Goal: Transaction & Acquisition: Purchase product/service

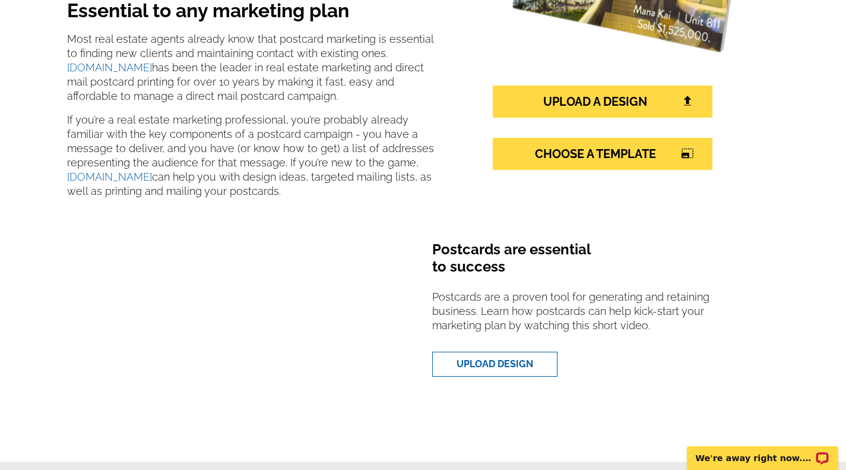
scroll to position [267, 0]
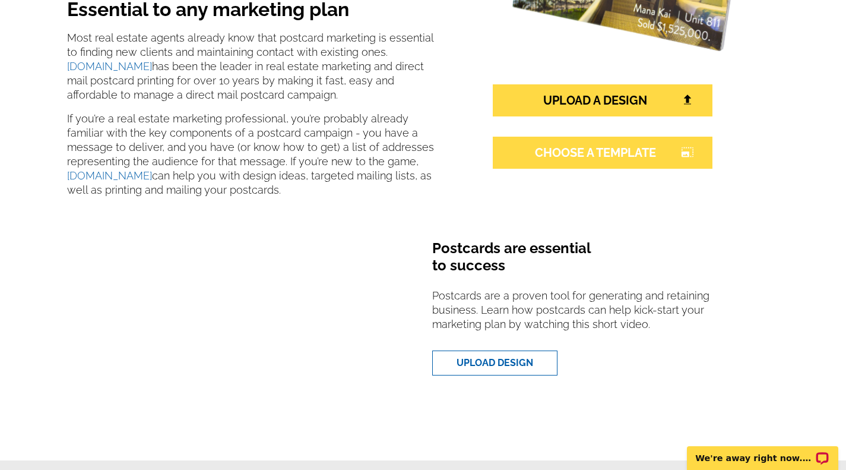
click at [620, 154] on link "CHOOSE A TEMPLATE photo_size_select_large" at bounding box center [603, 153] width 220 height 32
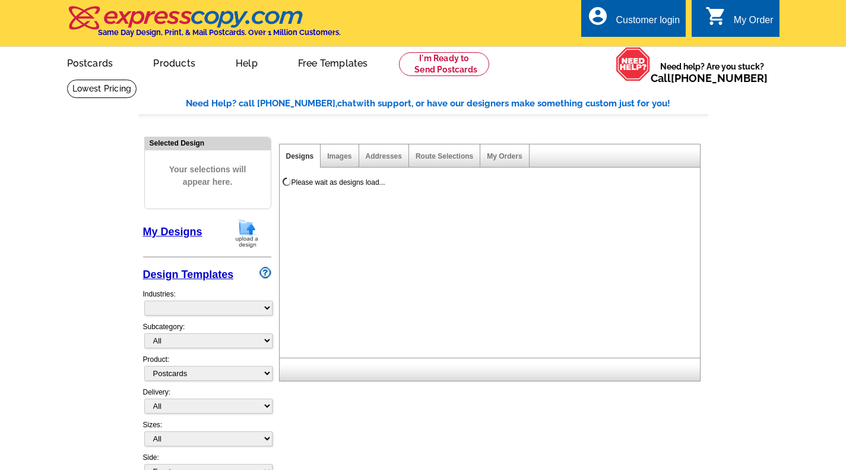
select select "1"
select select "785"
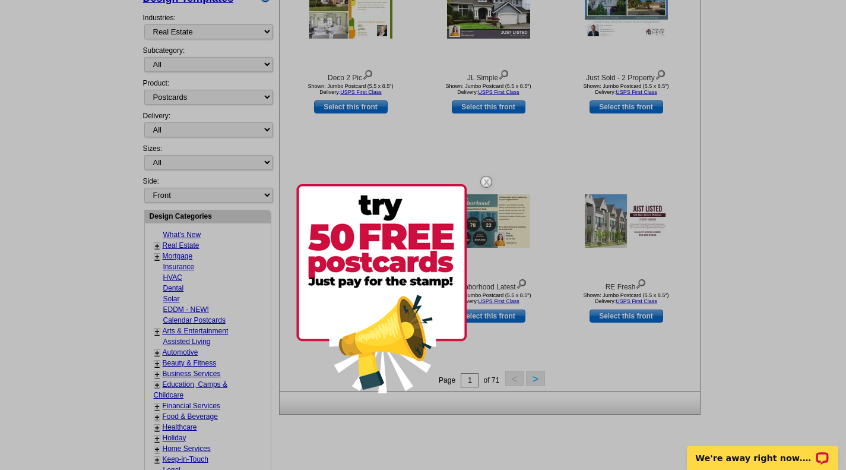
click at [157, 247] on div at bounding box center [423, 235] width 846 height 470
click at [490, 179] on img at bounding box center [486, 181] width 34 height 34
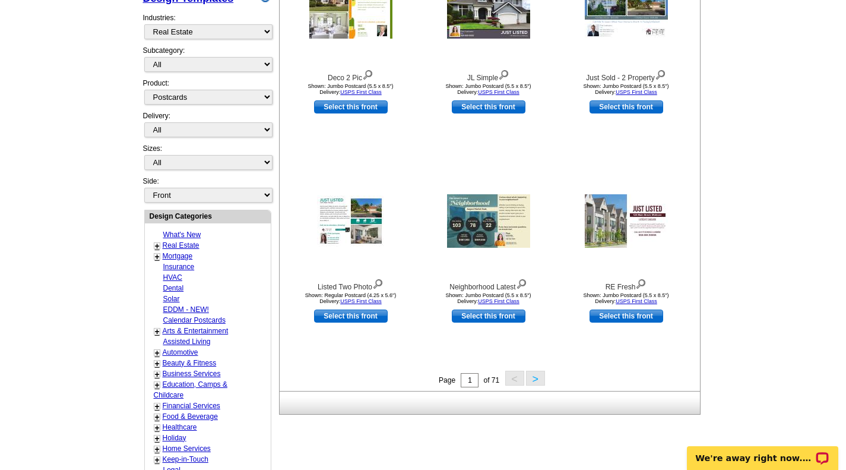
click at [159, 245] on link "+" at bounding box center [157, 245] width 5 height 9
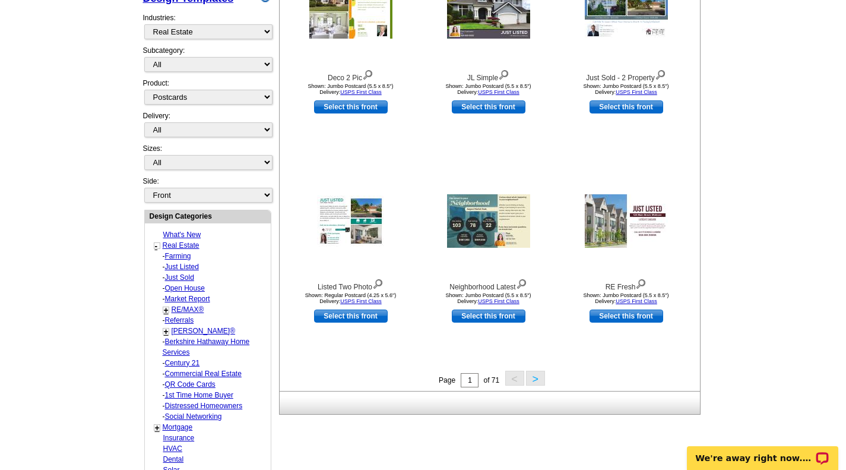
click at [190, 260] on link "Market Report" at bounding box center [178, 256] width 26 height 8
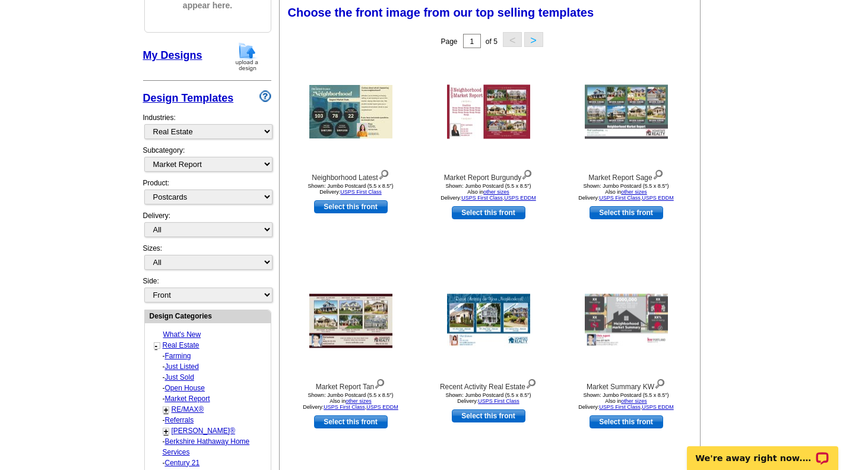
scroll to position [176, 0]
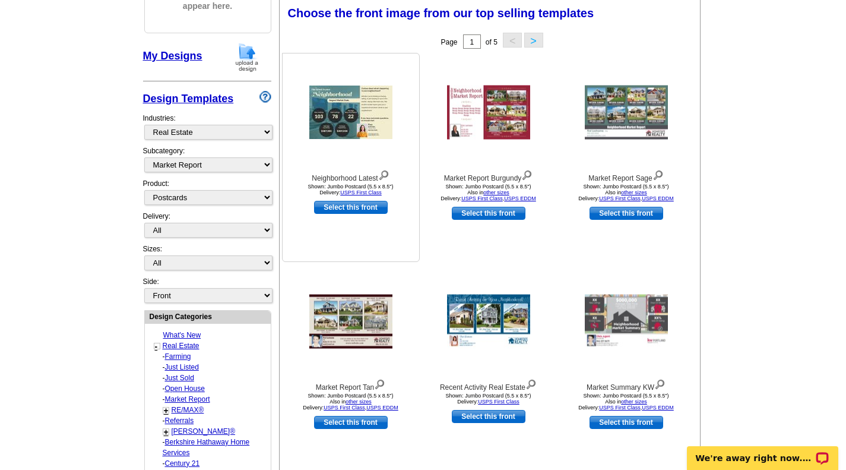
click at [345, 130] on img at bounding box center [350, 111] width 83 height 53
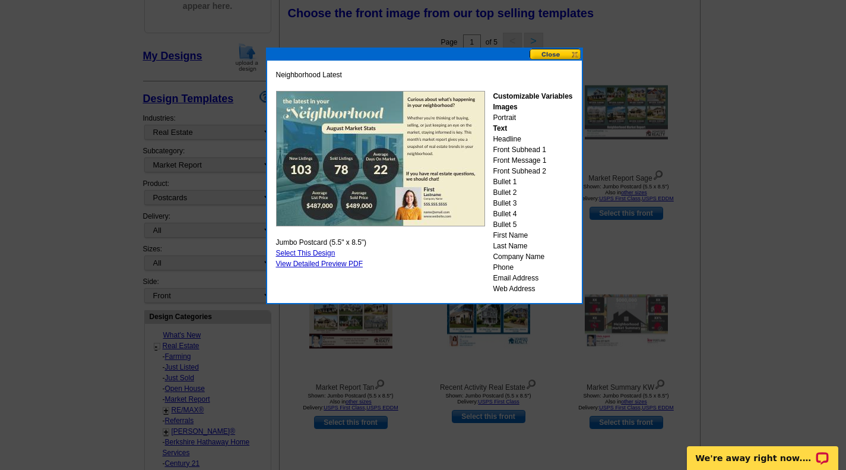
click at [543, 58] on button at bounding box center [556, 54] width 52 height 11
click at [543, 58] on div "Market Report Burgundy Shown: Jumbo Postcard (5.5 x 8.5") Also in other sizes D…" at bounding box center [488, 130] width 137 height 148
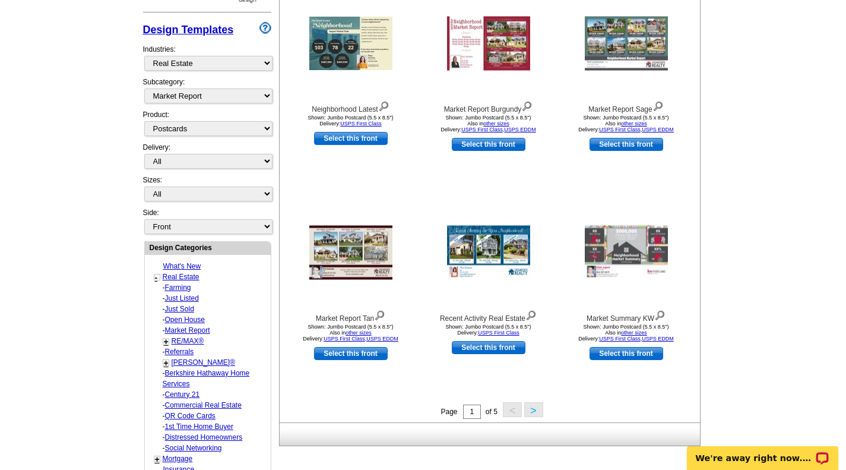
scroll to position [259, 0]
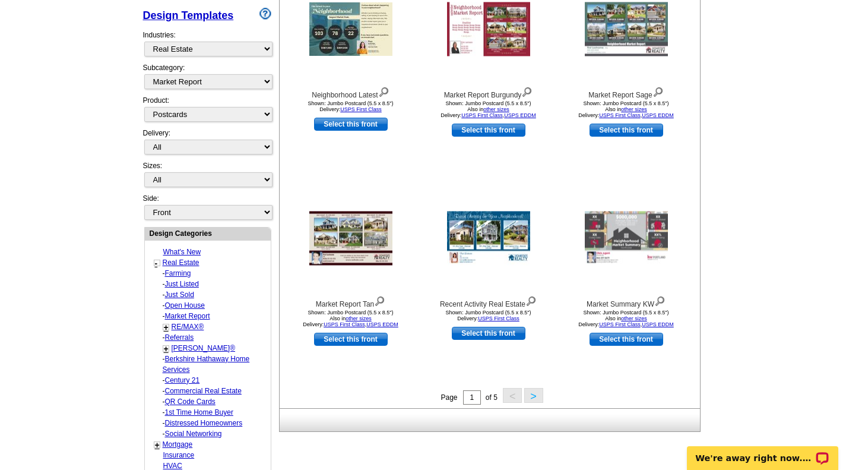
click at [533, 396] on button ">" at bounding box center [533, 395] width 19 height 15
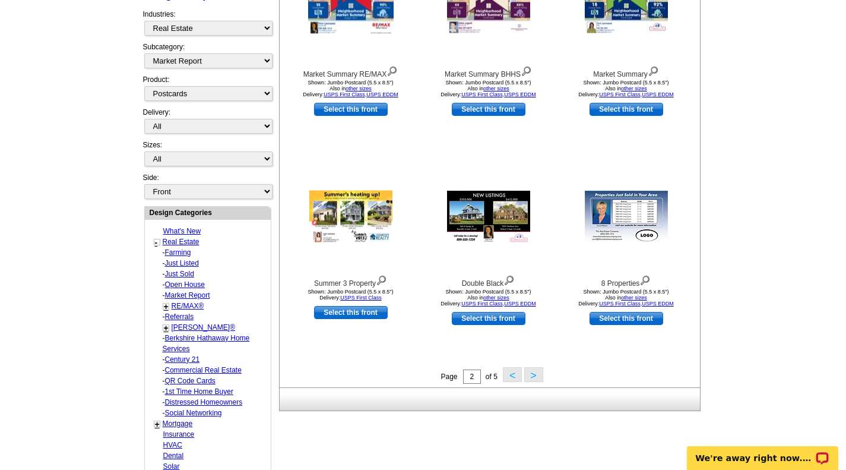
scroll to position [437, 0]
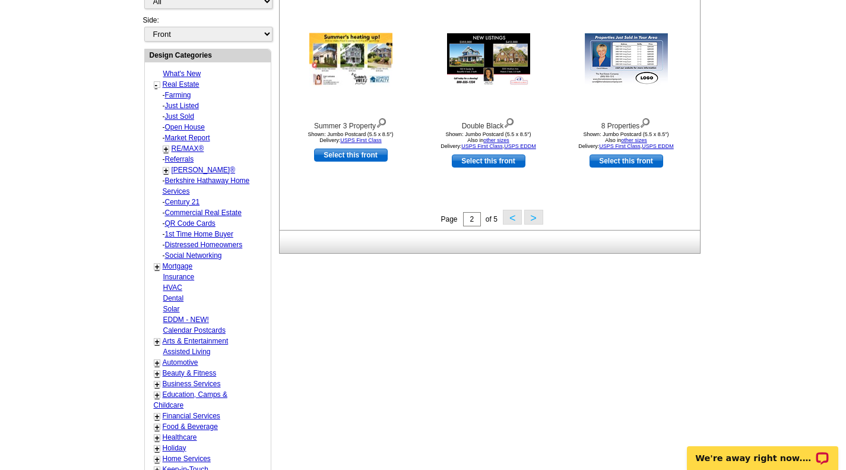
click at [528, 222] on button ">" at bounding box center [533, 217] width 19 height 15
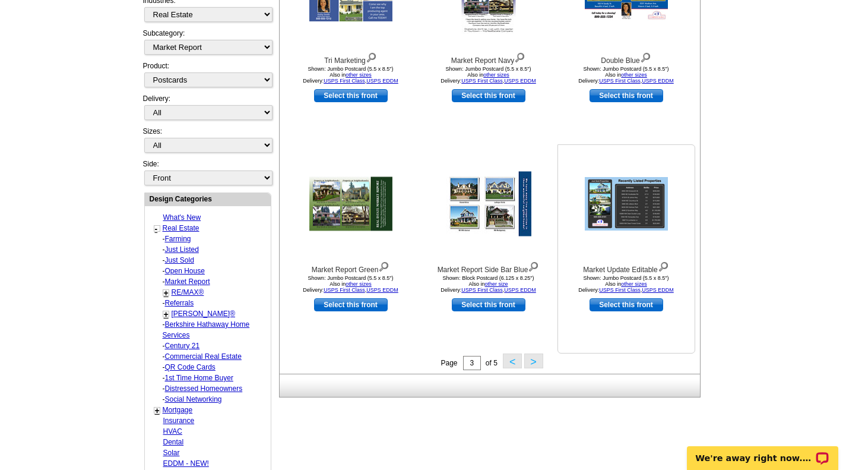
scroll to position [306, 0]
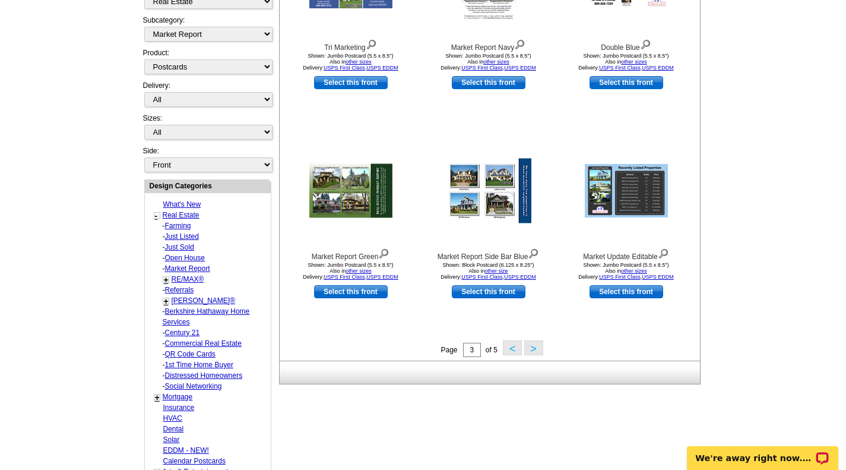
click at [537, 354] on button ">" at bounding box center [533, 347] width 19 height 15
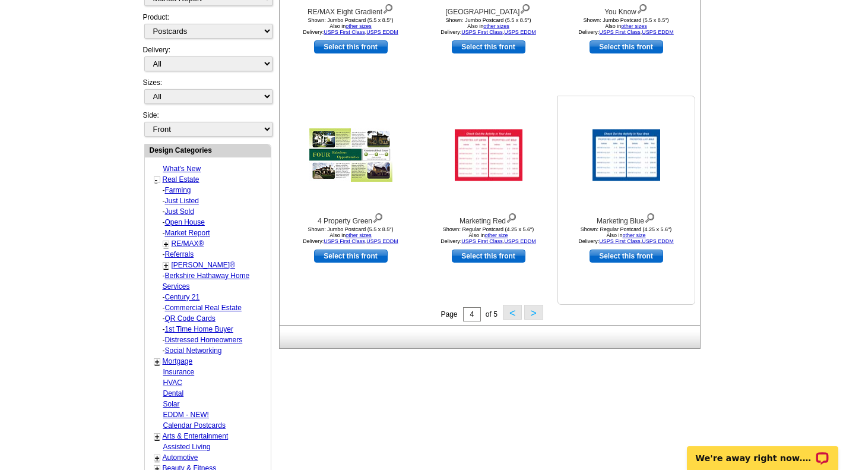
scroll to position [354, 0]
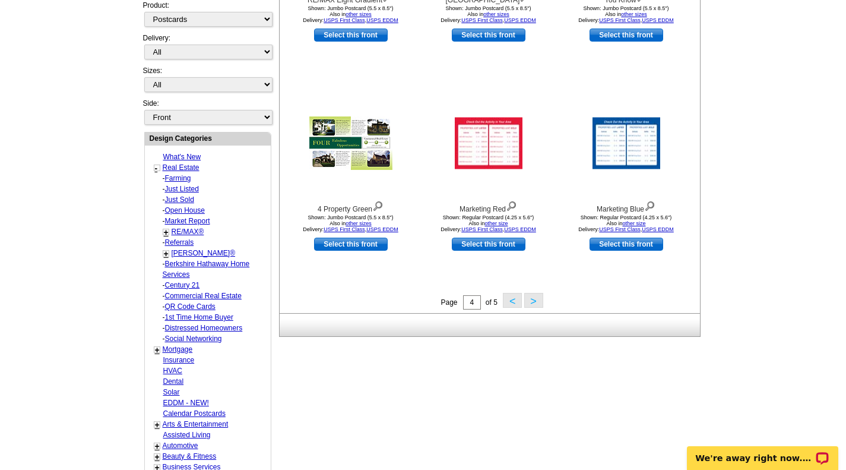
click at [536, 306] on button ">" at bounding box center [533, 300] width 19 height 15
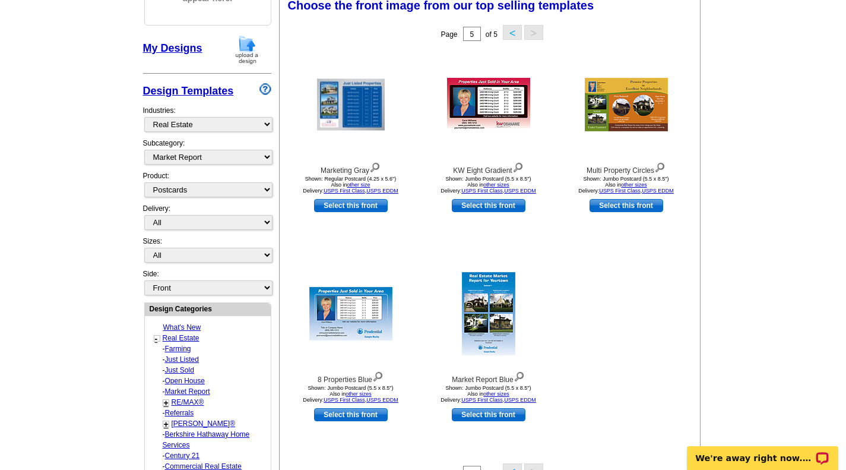
scroll to position [176, 0]
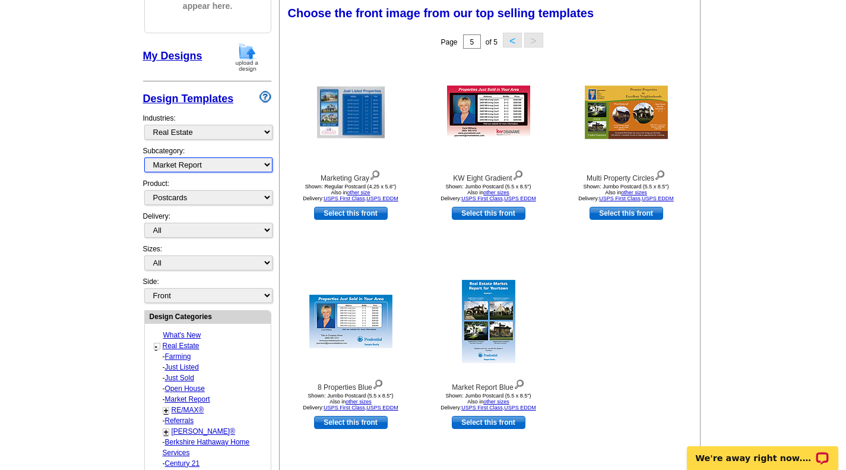
click at [259, 166] on select "All RE/MAX® Referrals Keller Williams® Berkshire Hathaway Home Services Century…" at bounding box center [208, 164] width 128 height 15
click at [144, 159] on select "All RE/MAX® Referrals Keller Williams® Berkshire Hathaway Home Services Century…" at bounding box center [208, 164] width 128 height 15
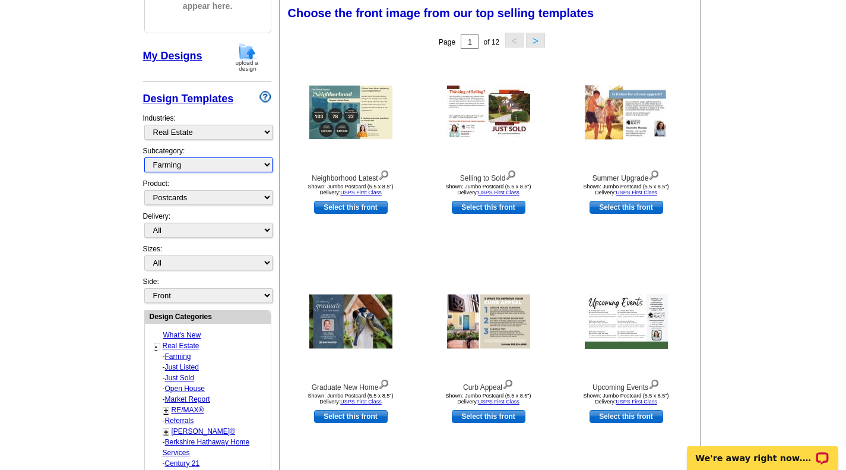
click at [261, 168] on select "All RE/MAX® Referrals Keller Williams® Berkshire Hathaway Home Services Century…" at bounding box center [208, 164] width 128 height 15
select select "1089"
click at [144, 159] on select "All RE/MAX® Referrals Keller Williams® Berkshire Hathaway Home Services Century…" at bounding box center [208, 164] width 128 height 15
